Goal: Information Seeking & Learning: Check status

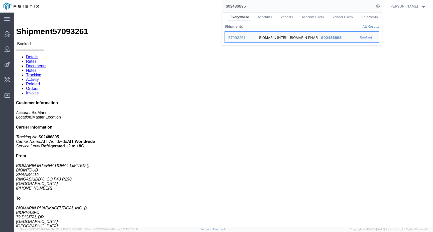
click at [206, 8] on div "S02486895 Everywhere Accounts Vendors Account Users Vendor Users Shipments Ship…" at bounding box center [212, 6] width 339 height 13
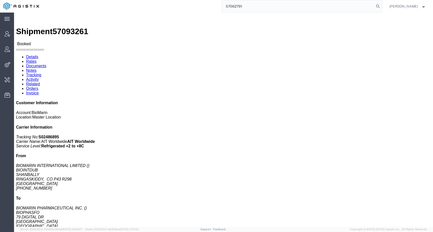
type input "57062791"
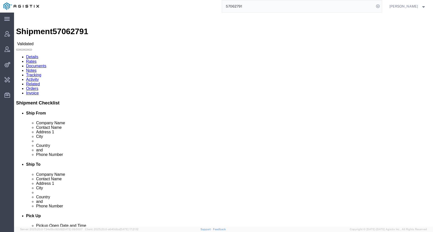
click link "Rates"
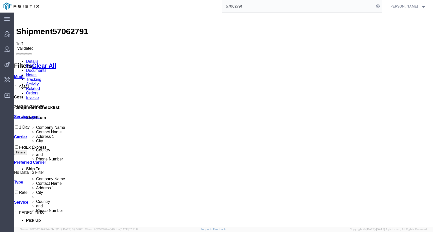
click at [31, 59] on link "Details" at bounding box center [32, 61] width 12 height 4
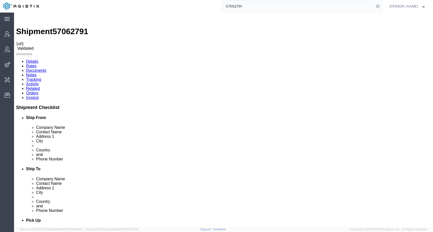
click link "Documents"
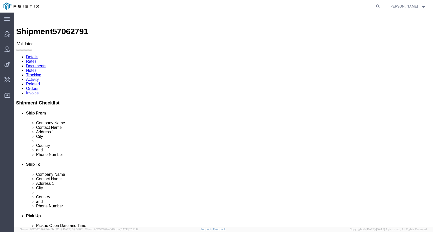
click link "Documents"
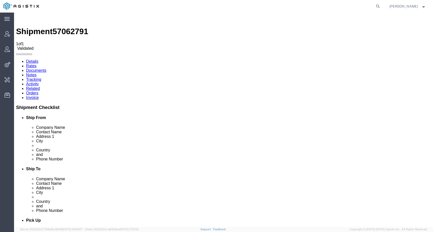
click at [33, 59] on link "Details" at bounding box center [32, 61] width 12 height 4
click link "Rates"
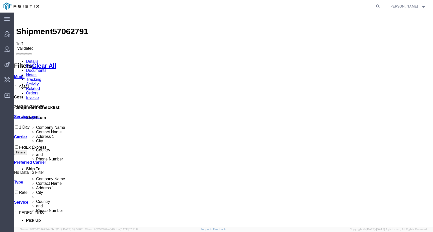
click at [32, 59] on link "Details" at bounding box center [32, 61] width 12 height 4
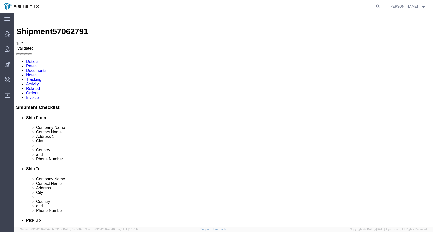
click link "Rates"
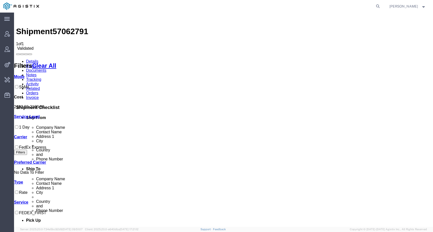
click at [46, 68] on link "Documents" at bounding box center [36, 70] width 20 height 4
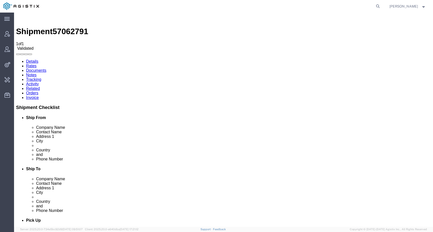
click at [32, 59] on link "Details" at bounding box center [32, 61] width 12 height 4
click link "Rates"
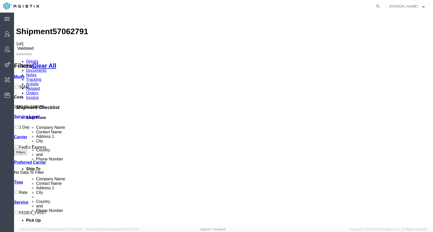
drag, startPoint x: 197, startPoint y: 72, endPoint x: 226, endPoint y: 72, distance: 29.6
copy b "2,182.80 EUR"
click at [72, 27] on span "57062791" at bounding box center [71, 31] width 36 height 9
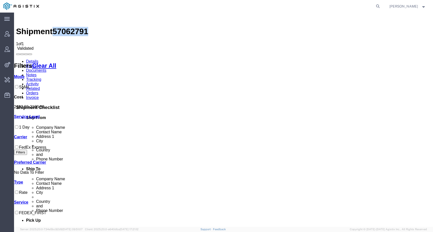
copy span "57062791"
click at [29, 59] on link "Details" at bounding box center [32, 61] width 12 height 4
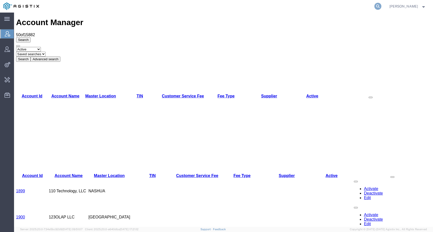
click at [381, 5] on icon at bounding box center [377, 6] width 7 height 7
click at [373, 5] on input "search" at bounding box center [298, 6] width 152 height 12
paste input "57062791"
type input "57062791"
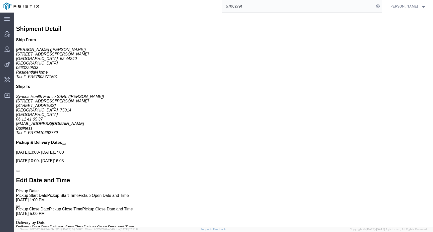
scroll to position [311, 0]
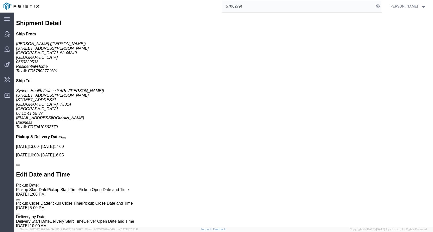
drag, startPoint x: 224, startPoint y: 82, endPoint x: 229, endPoint y: 82, distance: 5.8
click div "12 Your Packaging"
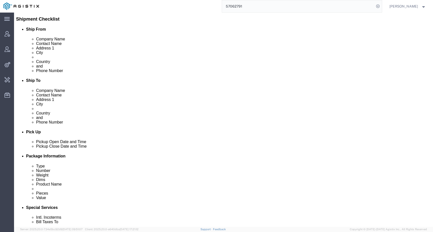
scroll to position [0, 0]
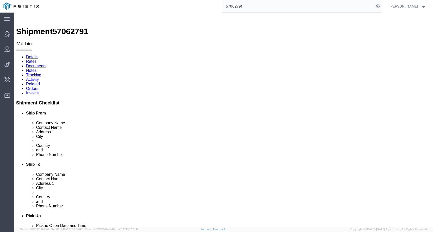
drag, startPoint x: 71, startPoint y: 107, endPoint x: 283, endPoint y: 107, distance: 212.3
click div "Package Information Total shipment is made up of 84 packages containing 171 pie…"
click div "Ship From Didier Barbanneau (Didier Barbanneau) 47 Rue Marcel Pagnol La Chapell…"
